Goal: Transaction & Acquisition: Purchase product/service

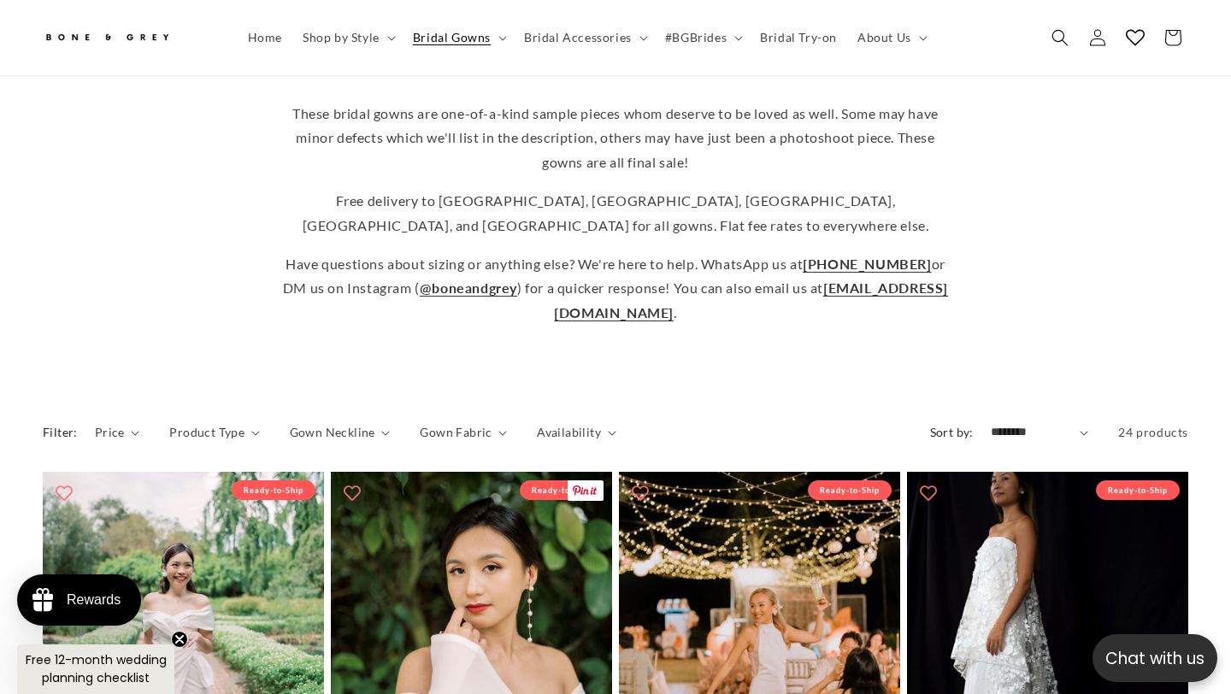
scroll to position [411, 0]
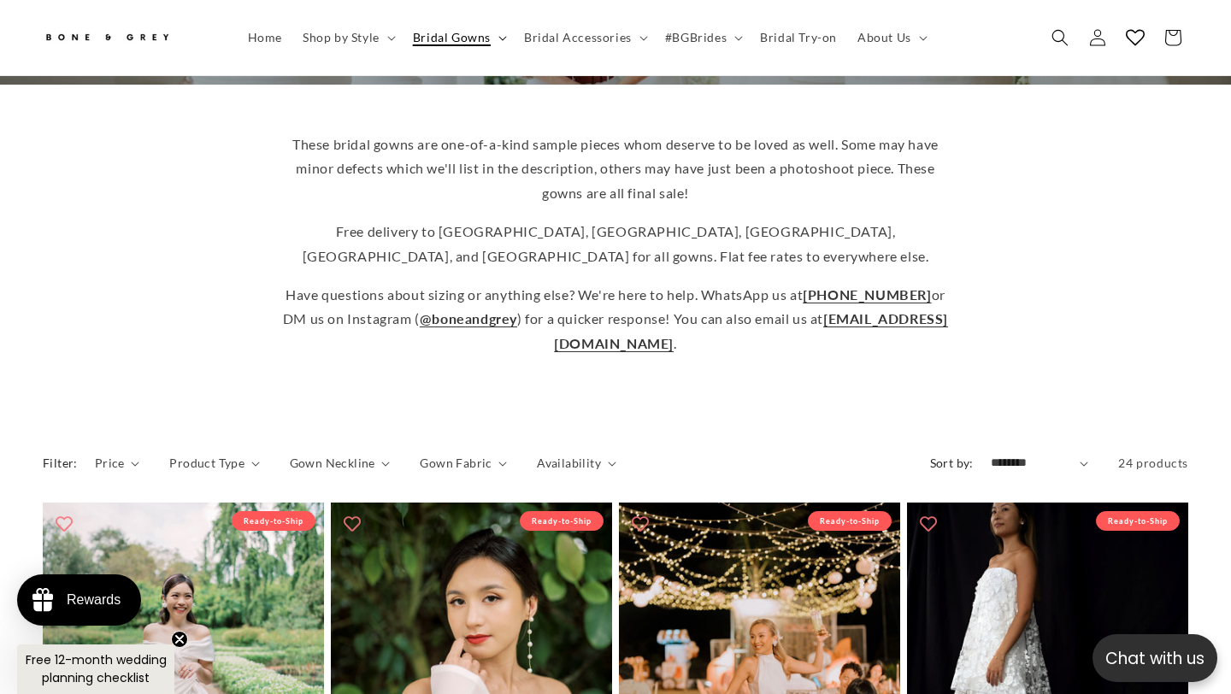
click at [498, 39] on icon at bounding box center [502, 38] width 9 height 5
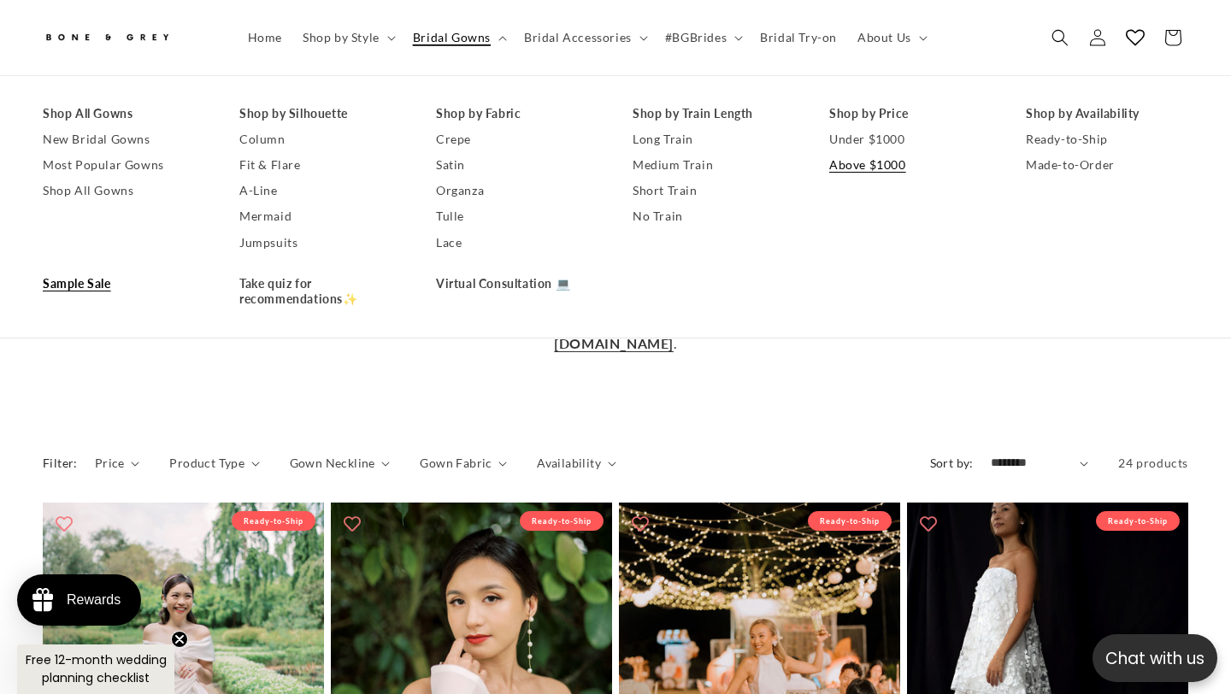
scroll to position [0, 0]
click at [878, 145] on link "Under $1000" at bounding box center [910, 140] width 162 height 26
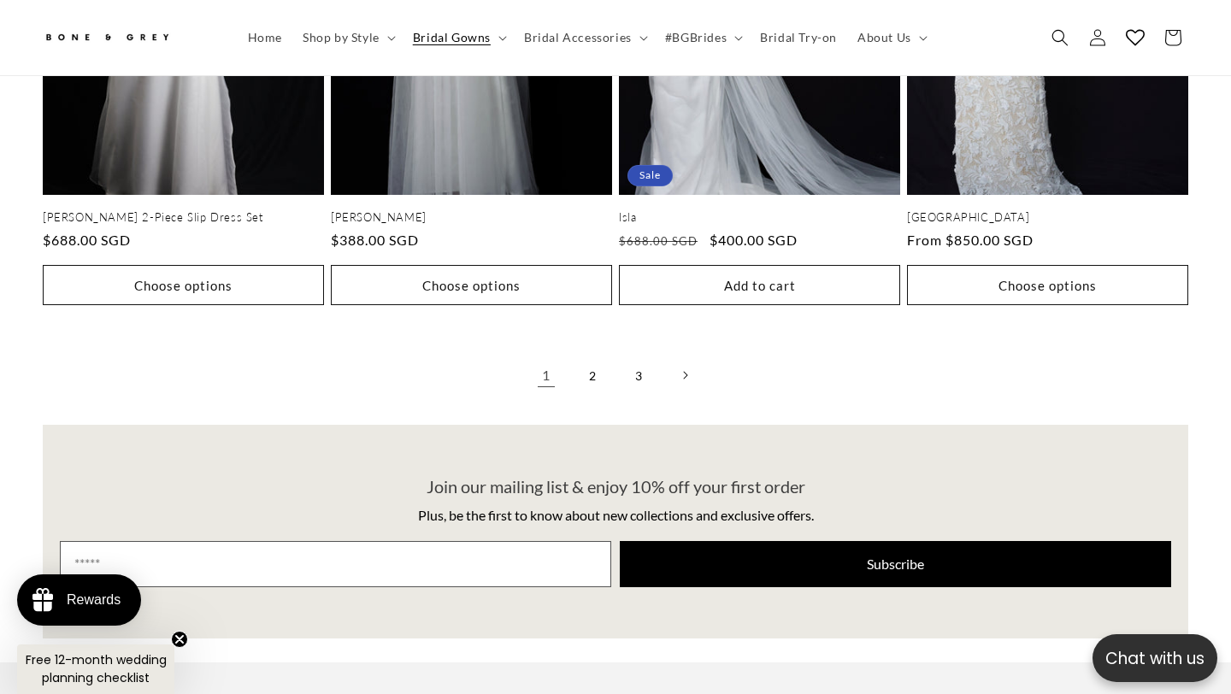
scroll to position [3441, 0]
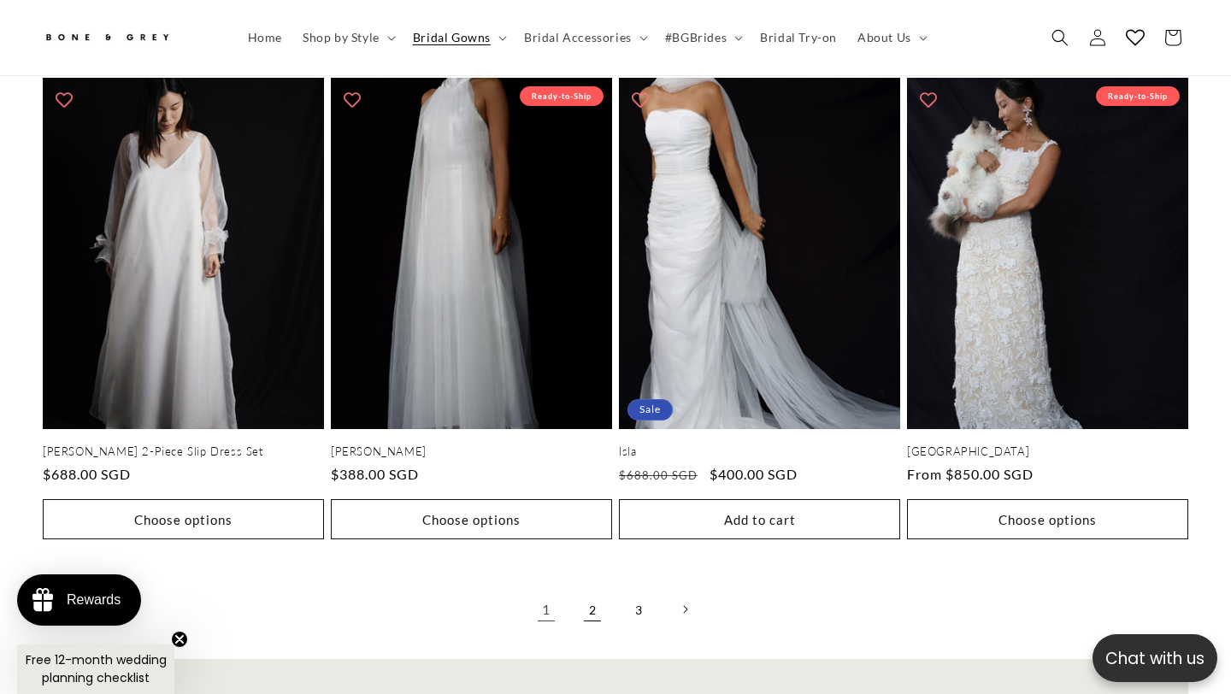
click at [592, 591] on link "2" at bounding box center [593, 610] width 38 height 38
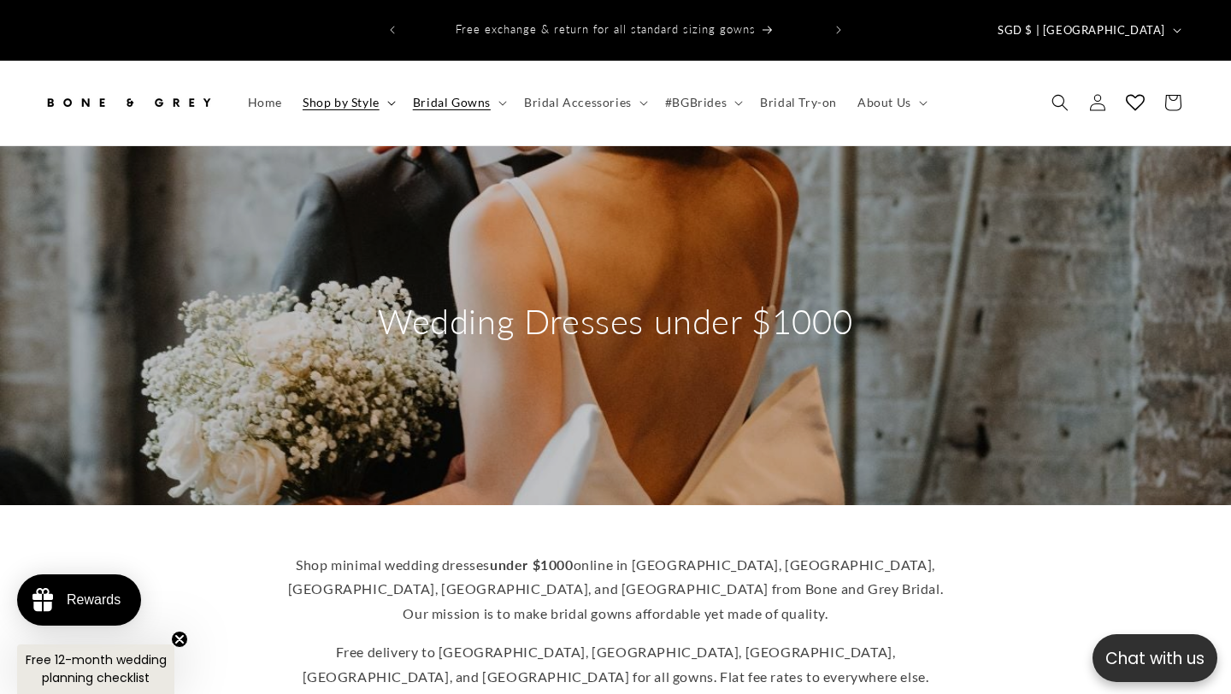
click at [380, 85] on summary "Shop by Style" at bounding box center [347, 103] width 110 height 36
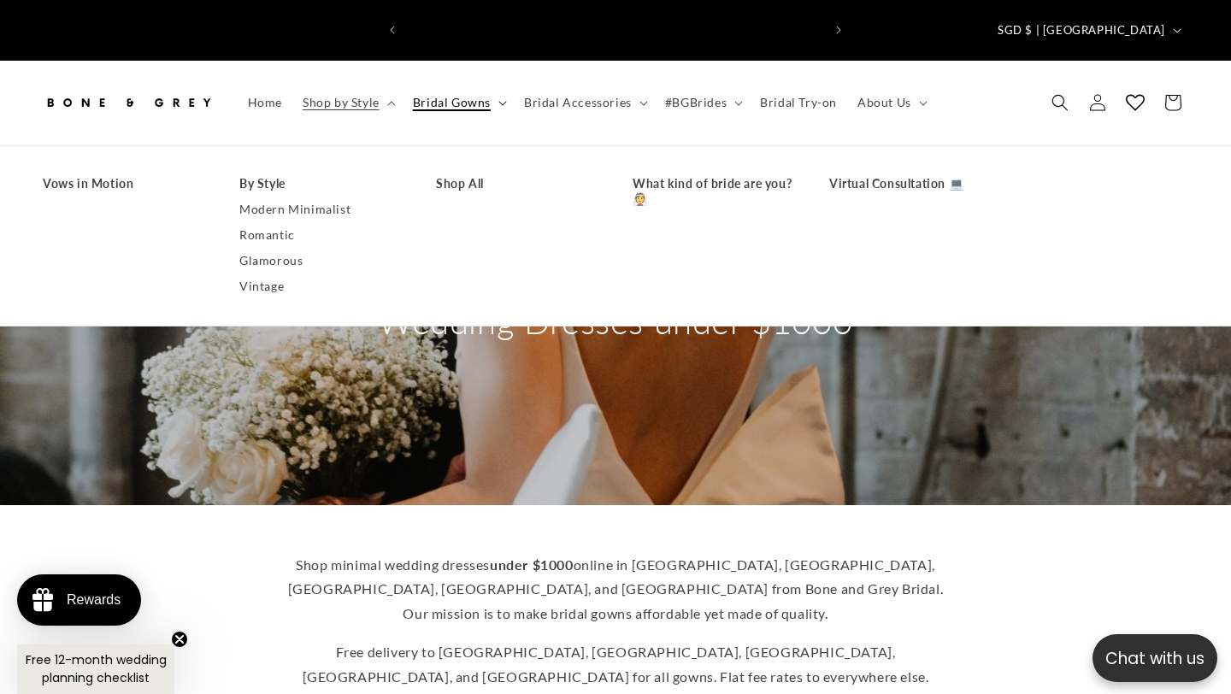
scroll to position [0, 831]
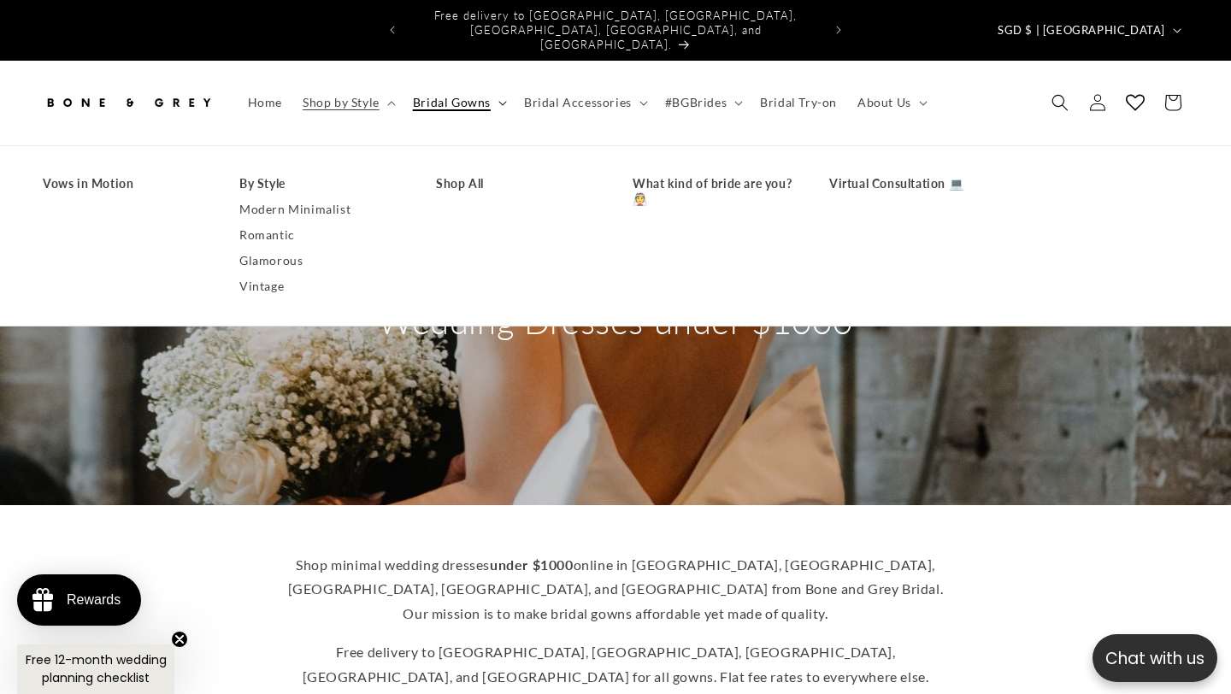
click at [479, 95] on span "Bridal Gowns" at bounding box center [452, 102] width 78 height 15
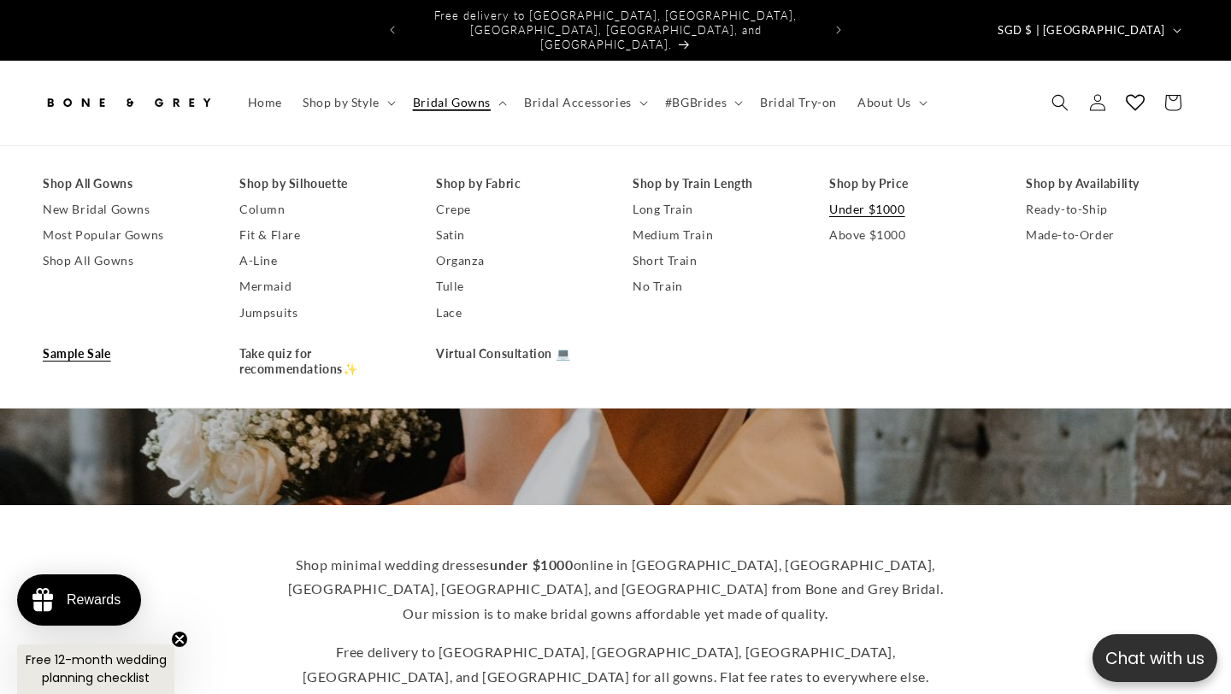
click at [100, 341] on link "Sample Sale" at bounding box center [124, 354] width 162 height 26
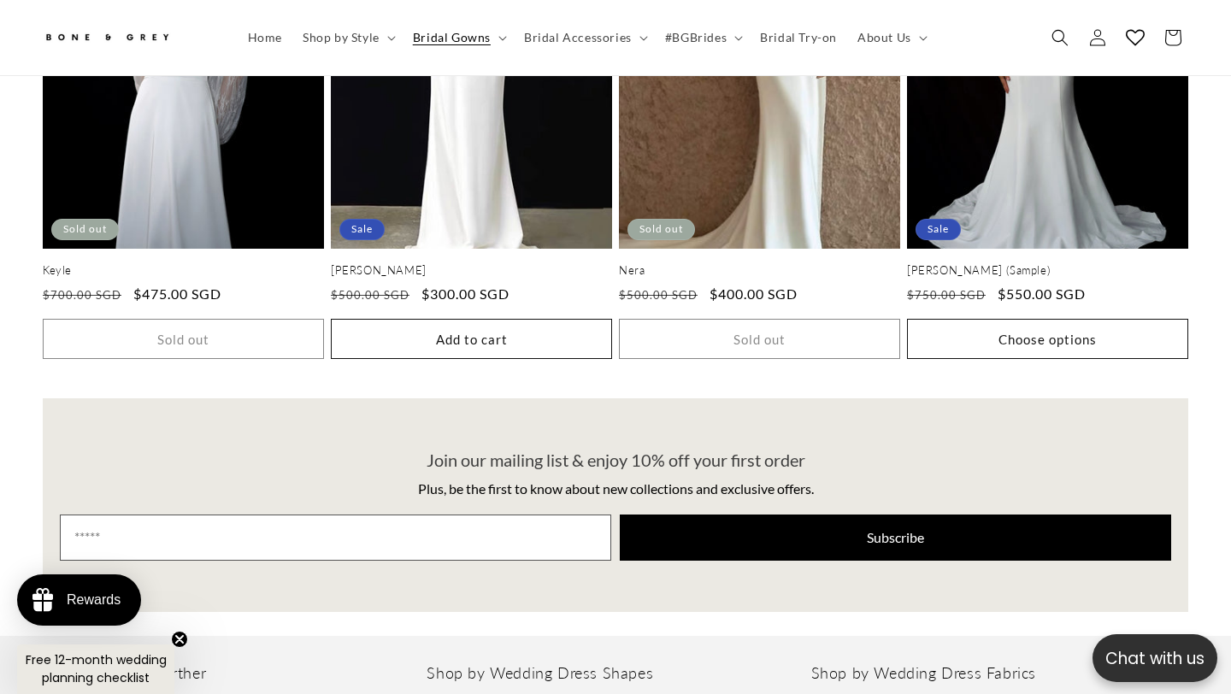
scroll to position [0, 831]
